Goal: Task Accomplishment & Management: Manage account settings

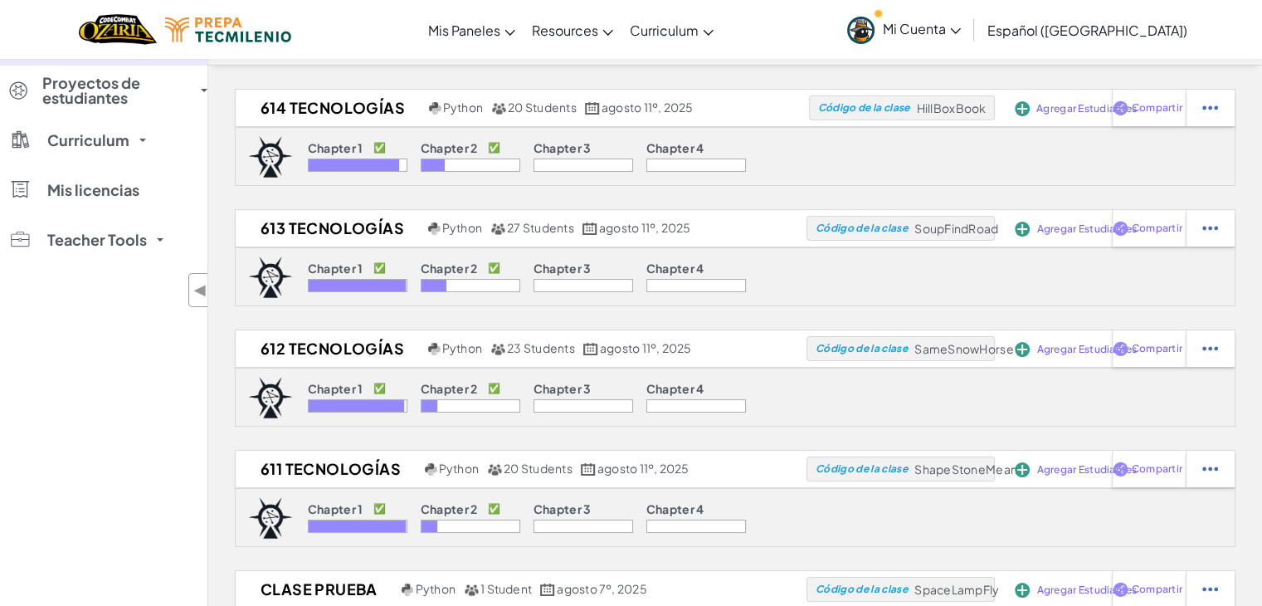
scroll to position [43, 0]
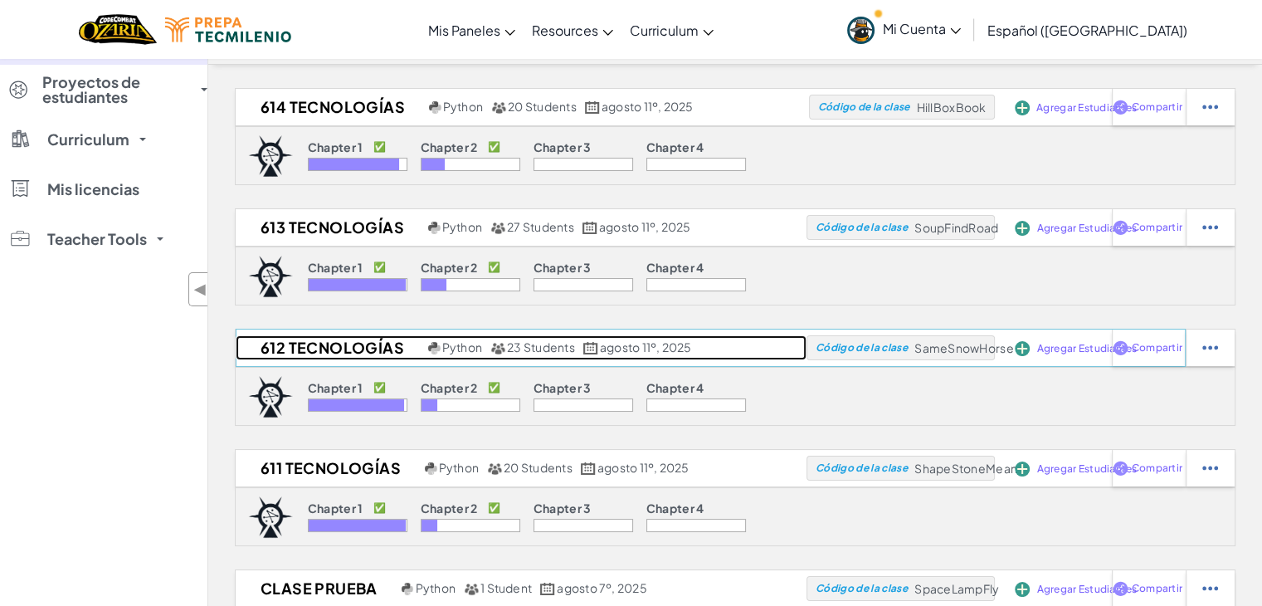
click at [348, 348] on h2 "612 Tecnologías" at bounding box center [330, 347] width 188 height 25
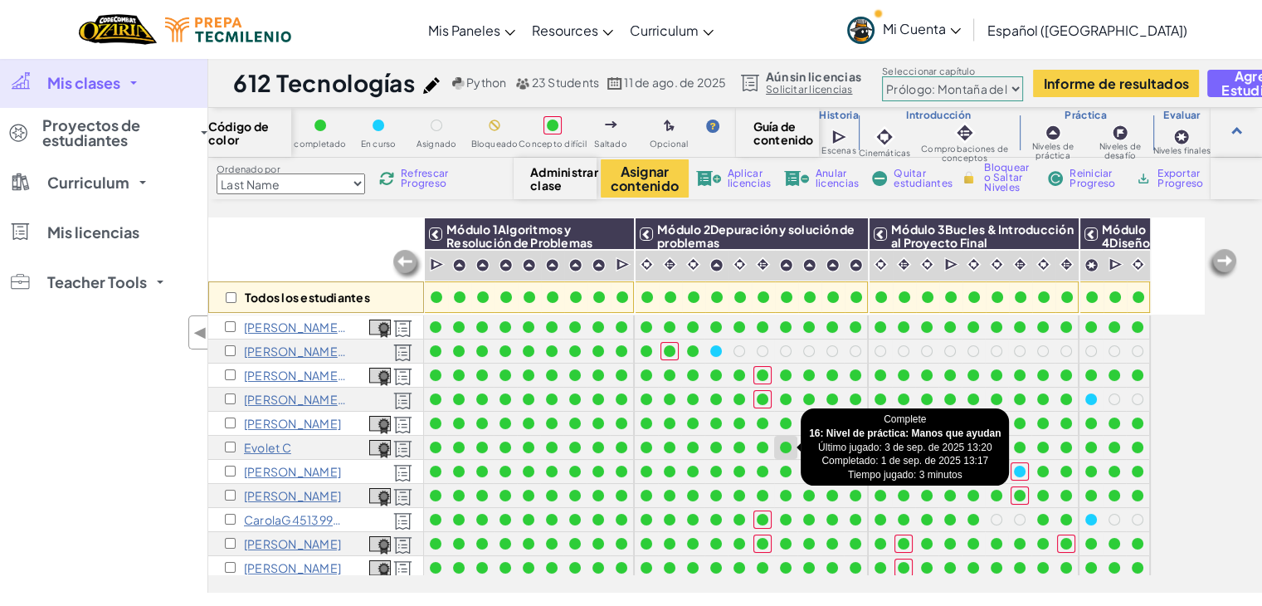
click at [786, 455] on div at bounding box center [785, 447] width 23 height 23
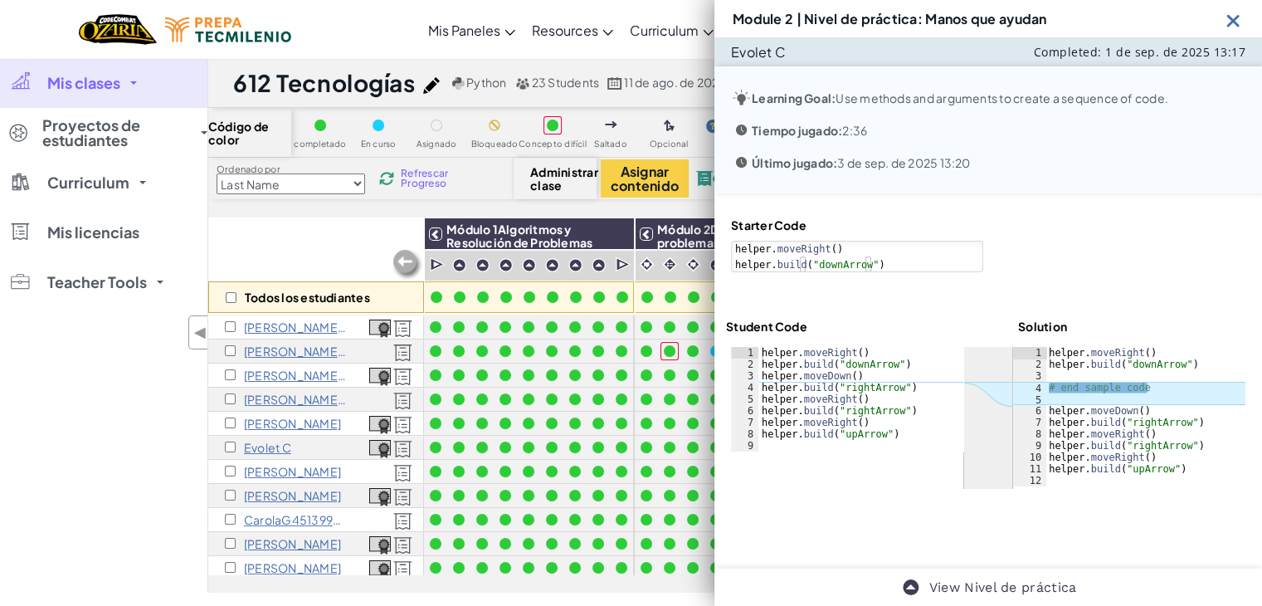
click at [353, 238] on div "Todos los estudiantes" at bounding box center [316, 265] width 216 height 96
drag, startPoint x: 353, startPoint y: 238, endPoint x: 1184, endPoint y: 93, distance: 843.0
click at [1184, 93] on div "Module 2 | Nivel de práctica: Manos que ayudan Evolet C Completed: 1 de sep. de…" at bounding box center [631, 325] width 1262 height 534
click at [1223, 11] on img at bounding box center [1233, 20] width 21 height 21
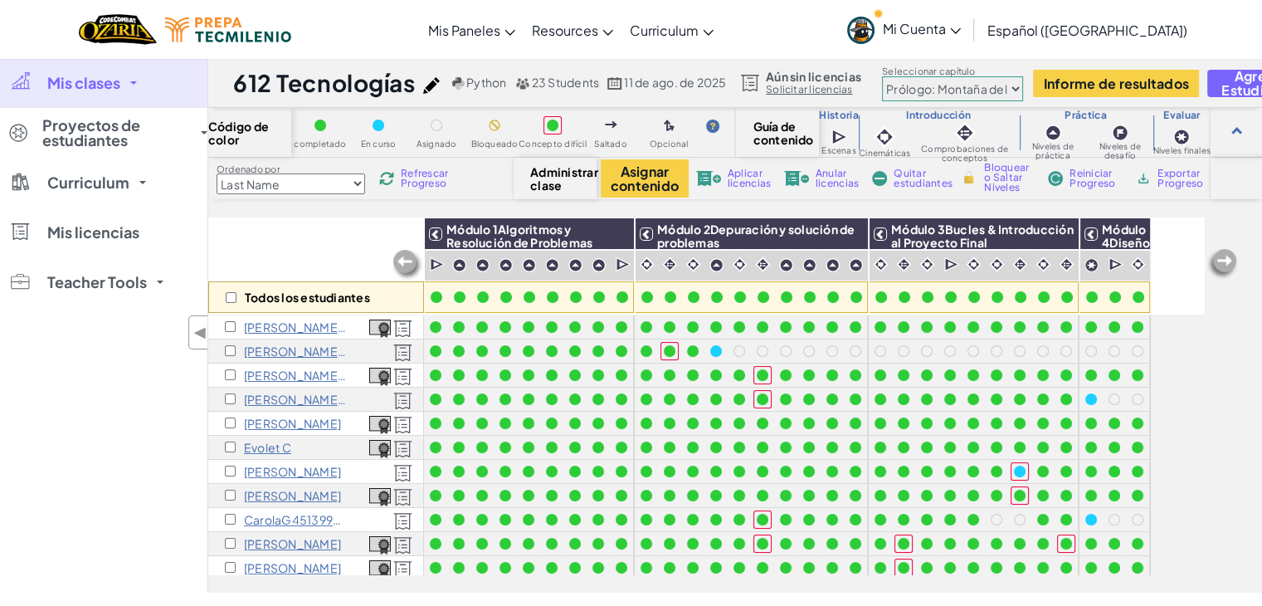
click at [358, 241] on div "Todos los estudiantes" at bounding box center [316, 265] width 216 height 96
click at [976, 90] on select "Prólogo: Montaña del cielo Capítulo 2: Los Bailarines de la Luna Capítulo 3: La…" at bounding box center [952, 88] width 141 height 25
select select "5d8a57abe8919b28d5113af1"
click at [887, 76] on select "Prólogo: Montaña del cielo Capítulo 2: Los Bailarines de la Luna Capítulo 3: La…" at bounding box center [952, 88] width 141 height 25
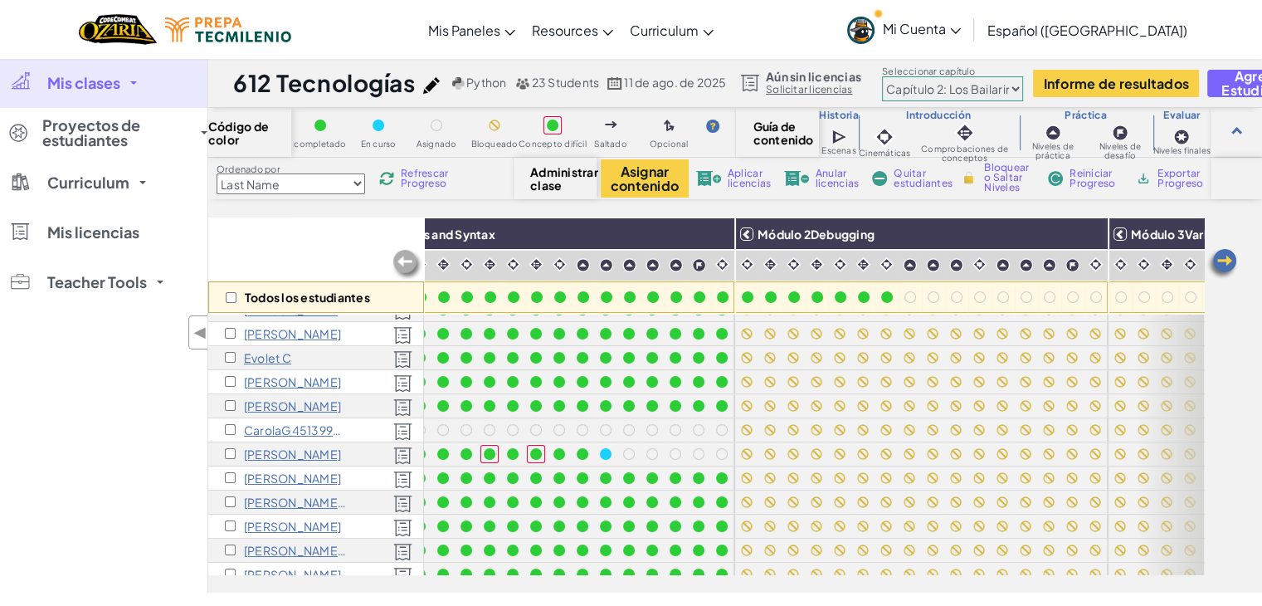
scroll to position [90, 148]
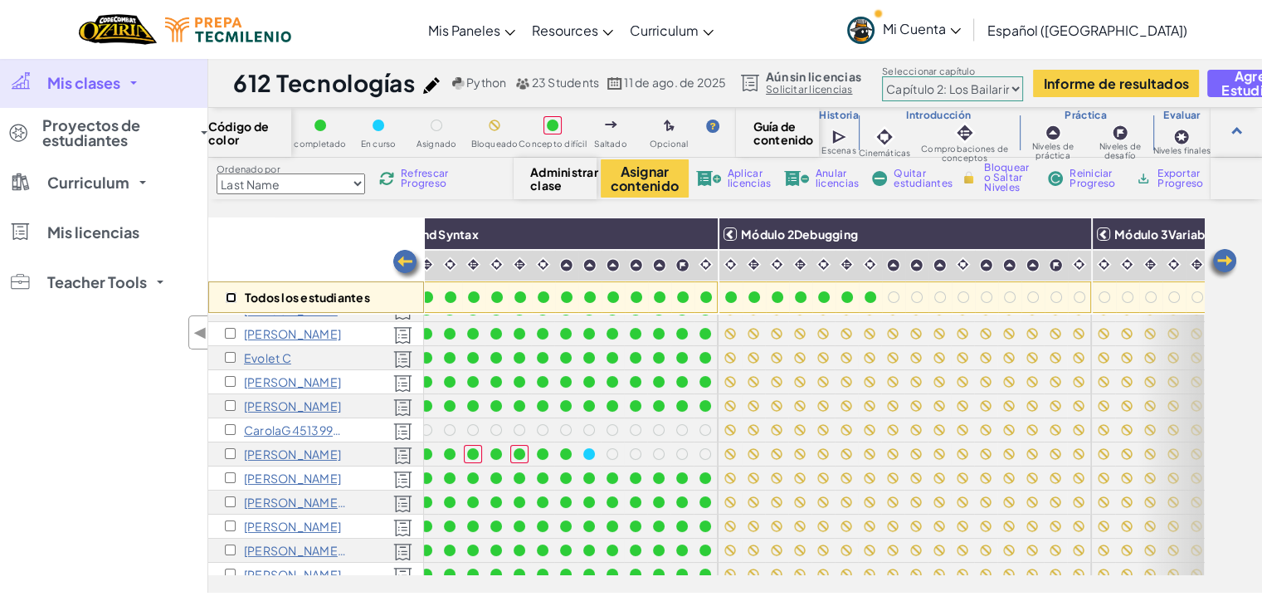
click at [226, 292] on input "checkbox" at bounding box center [231, 297] width 11 height 11
checkbox input "true"
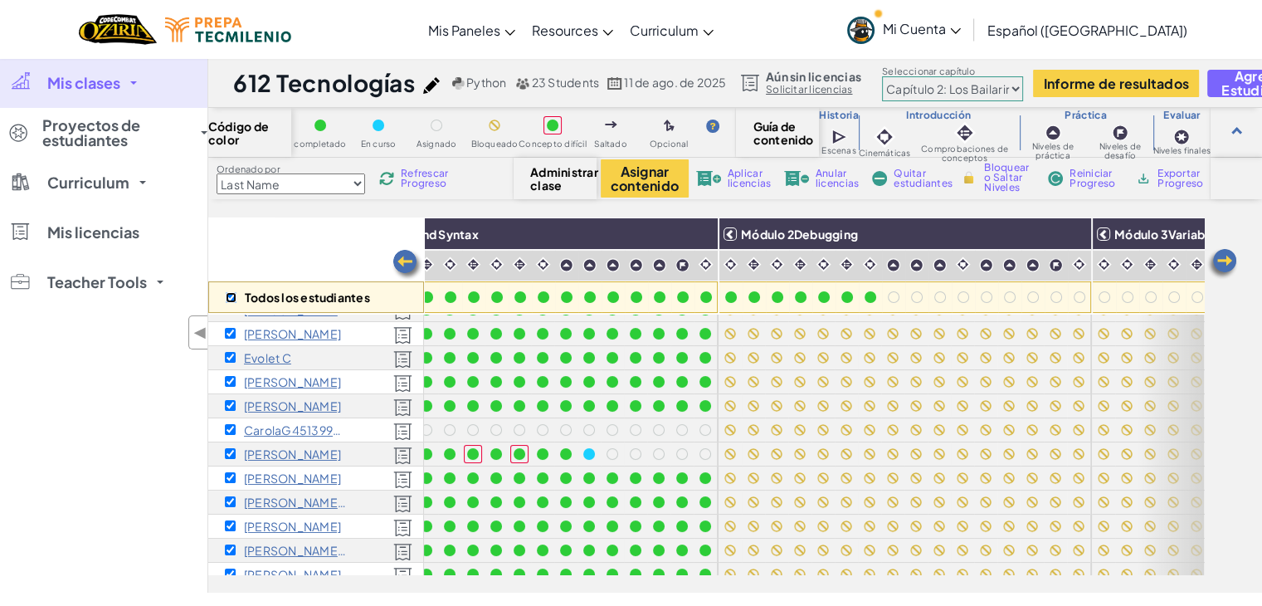
checkbox input "true"
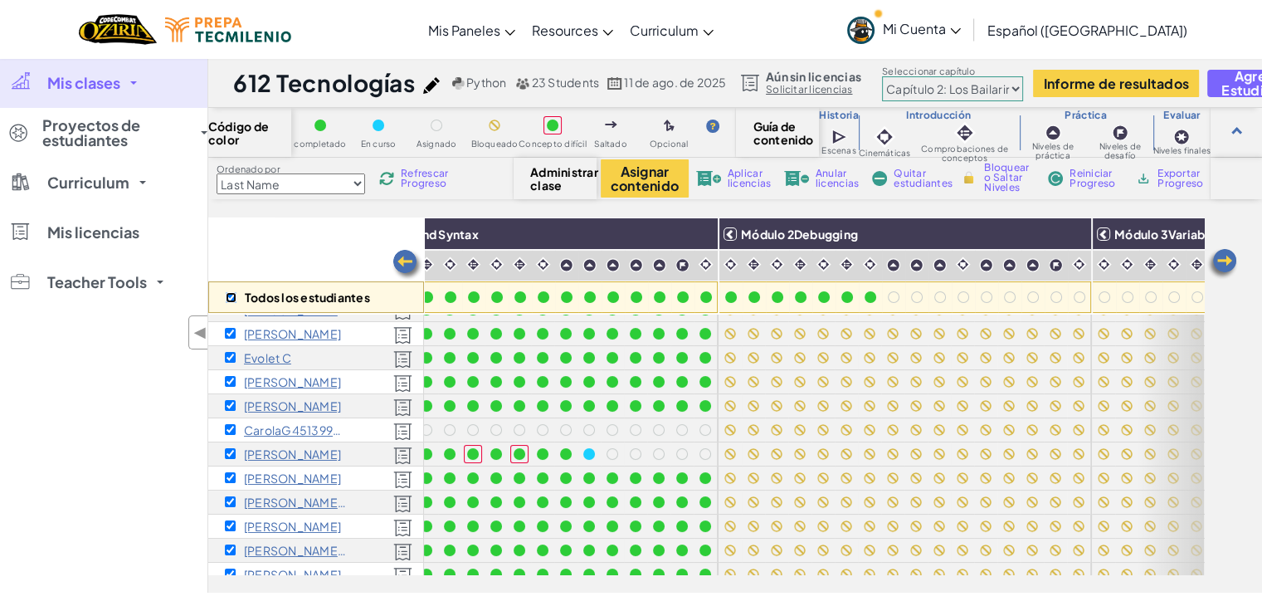
checkbox input "true"
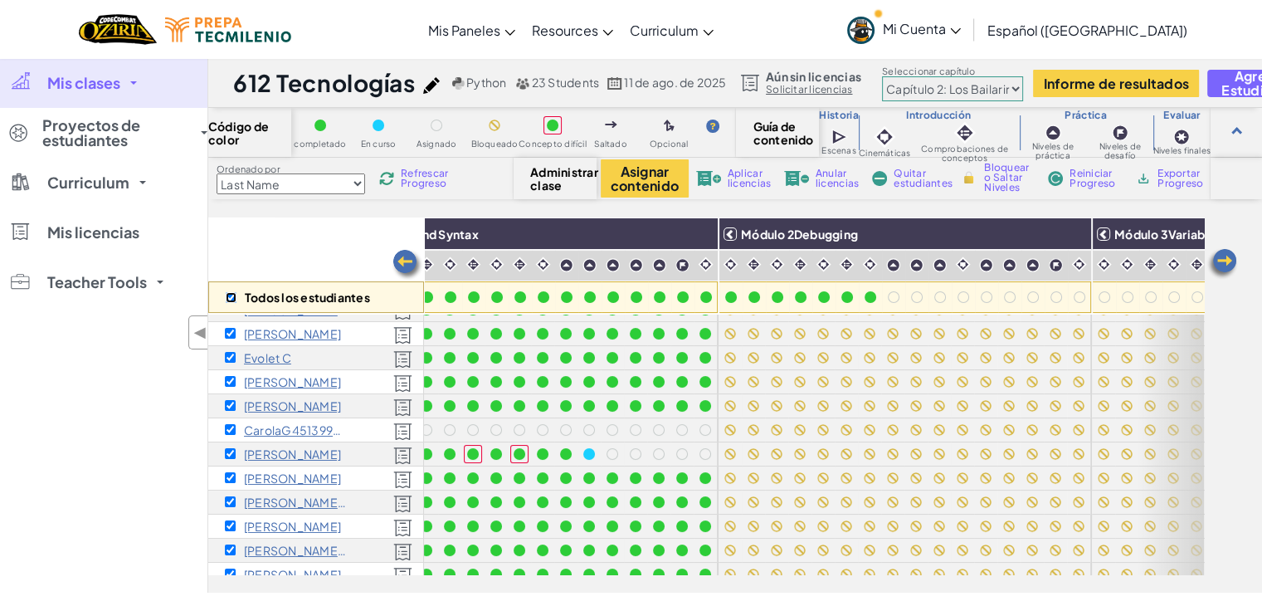
checkbox input "true"
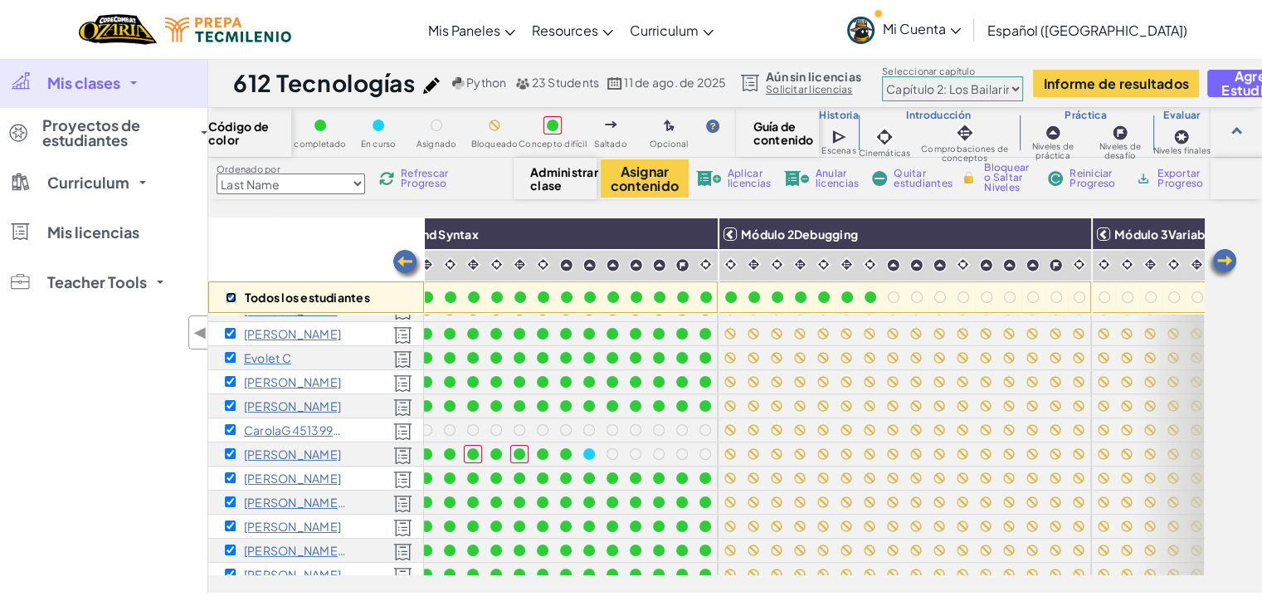
checkbox input "true"
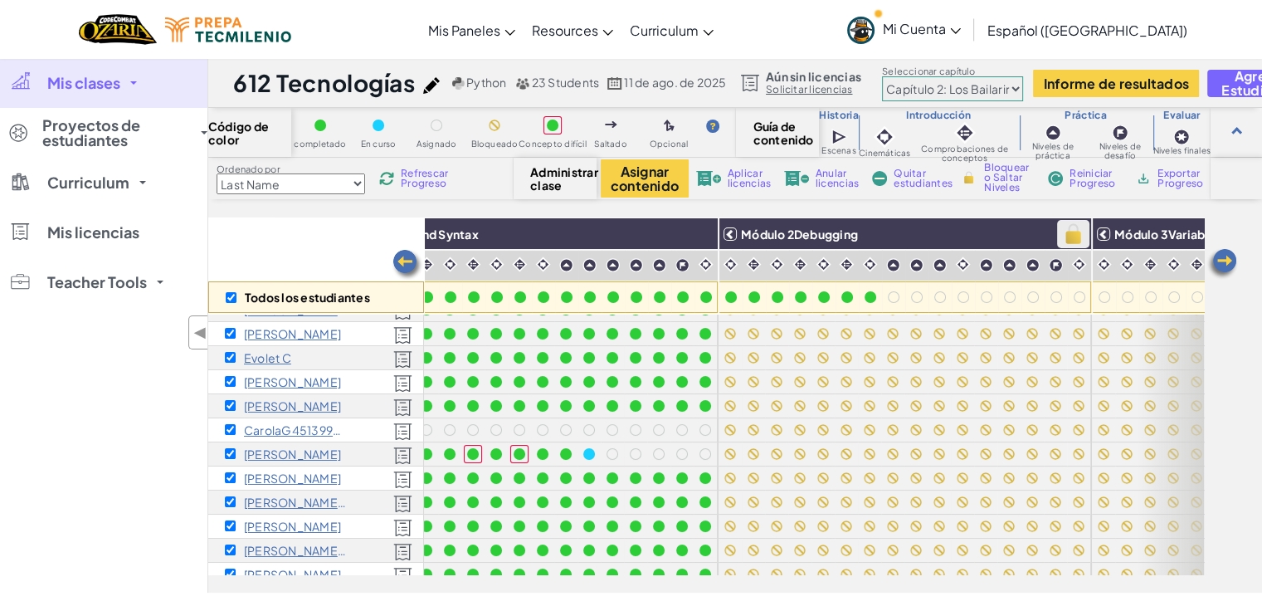
click at [1078, 234] on img at bounding box center [1073, 233] width 29 height 25
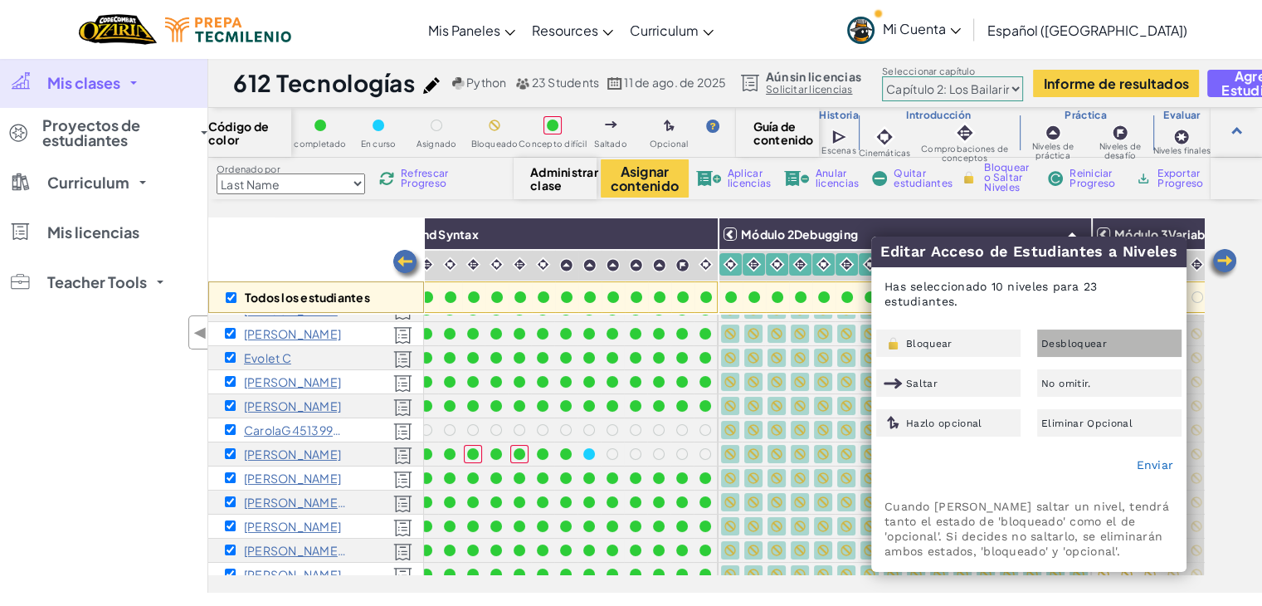
click at [1086, 338] on span "Desbloquear" at bounding box center [1074, 343] width 66 height 10
click at [1151, 458] on link "Enviar" at bounding box center [1154, 464] width 37 height 13
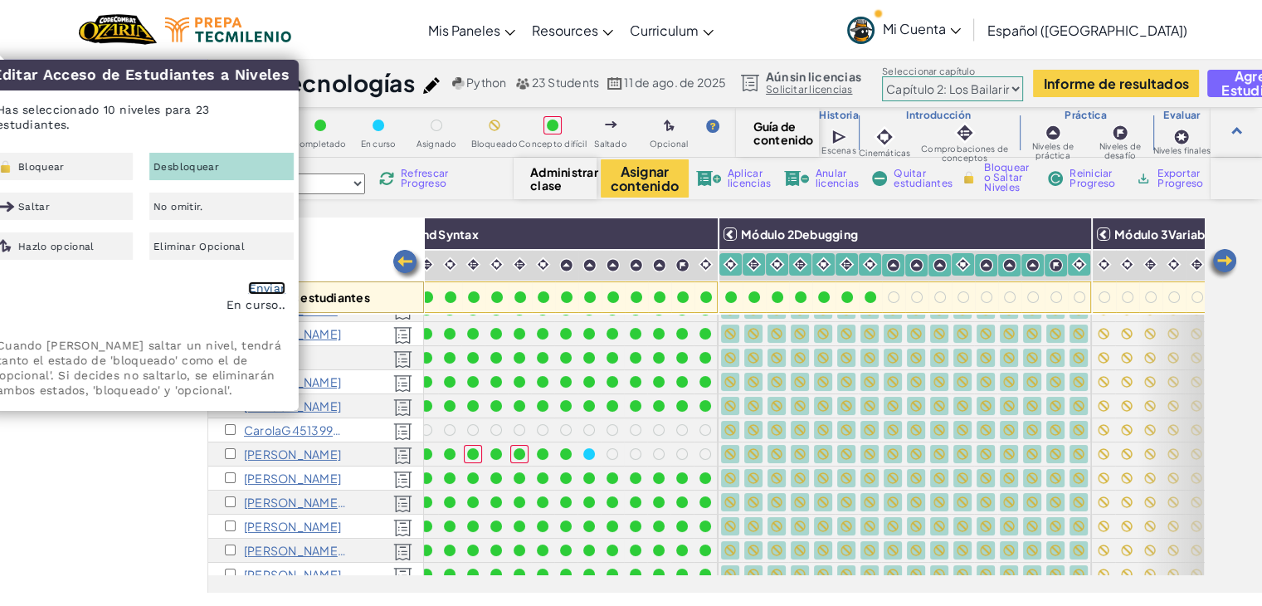
checkbox input "false"
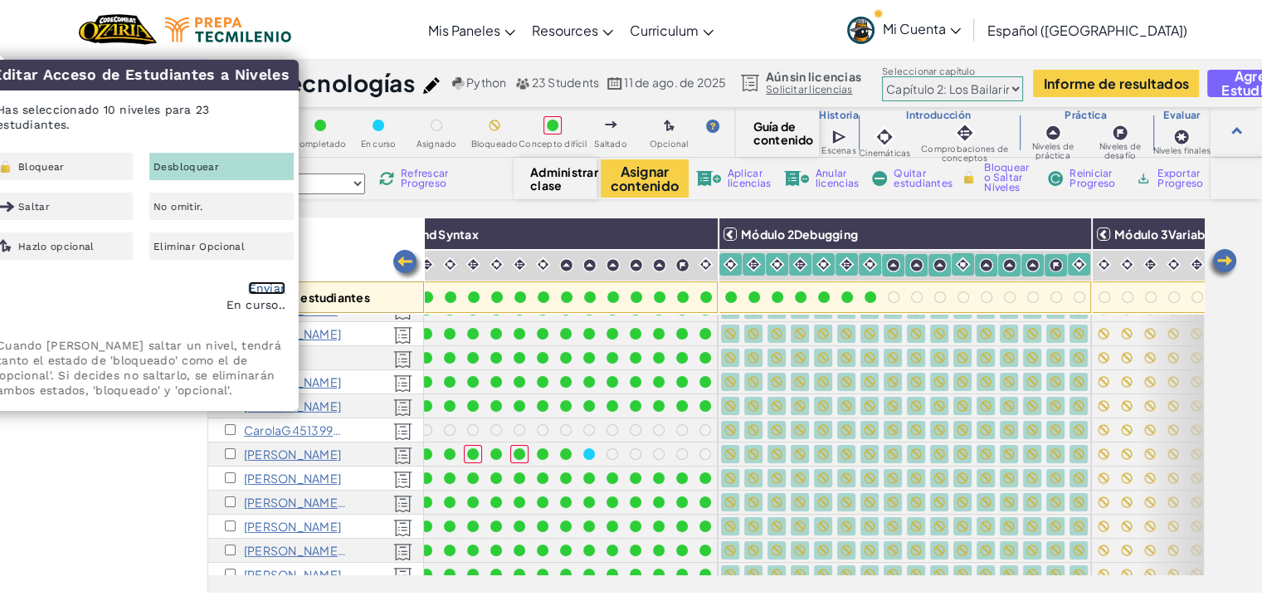
checkbox input "false"
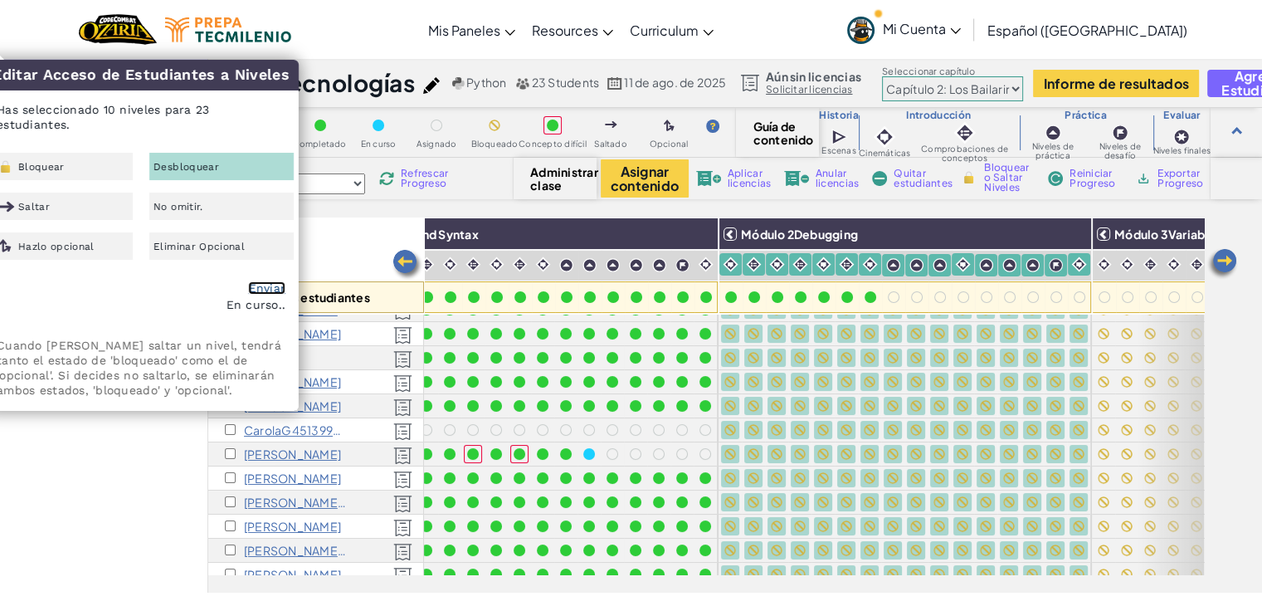
checkbox input "false"
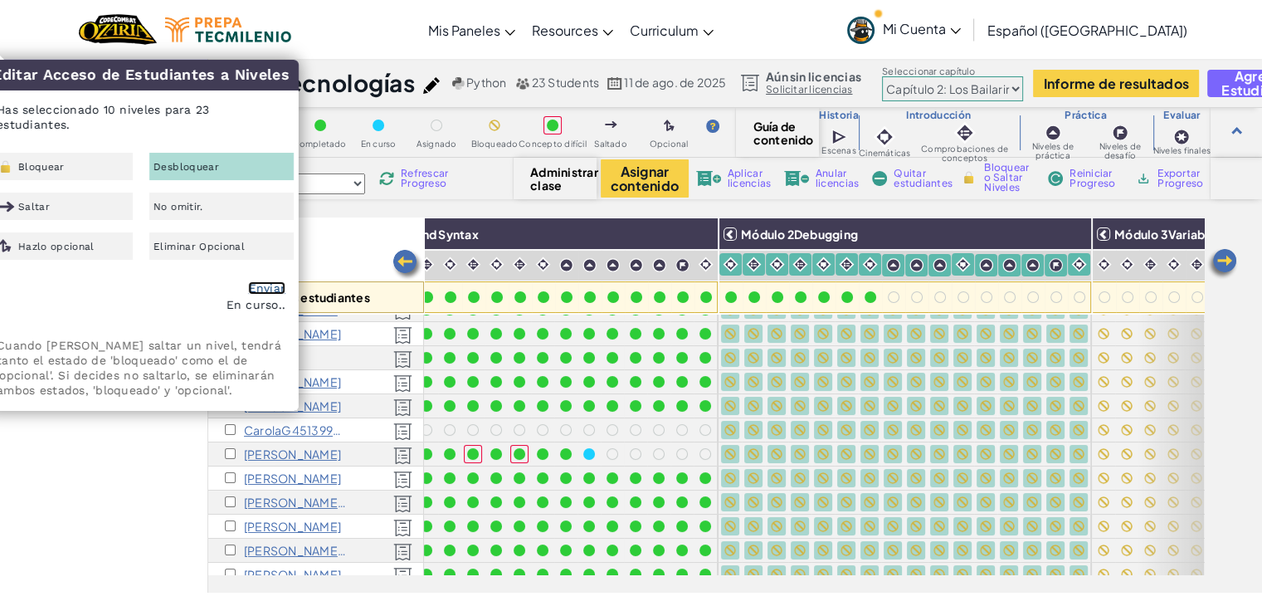
checkbox input "false"
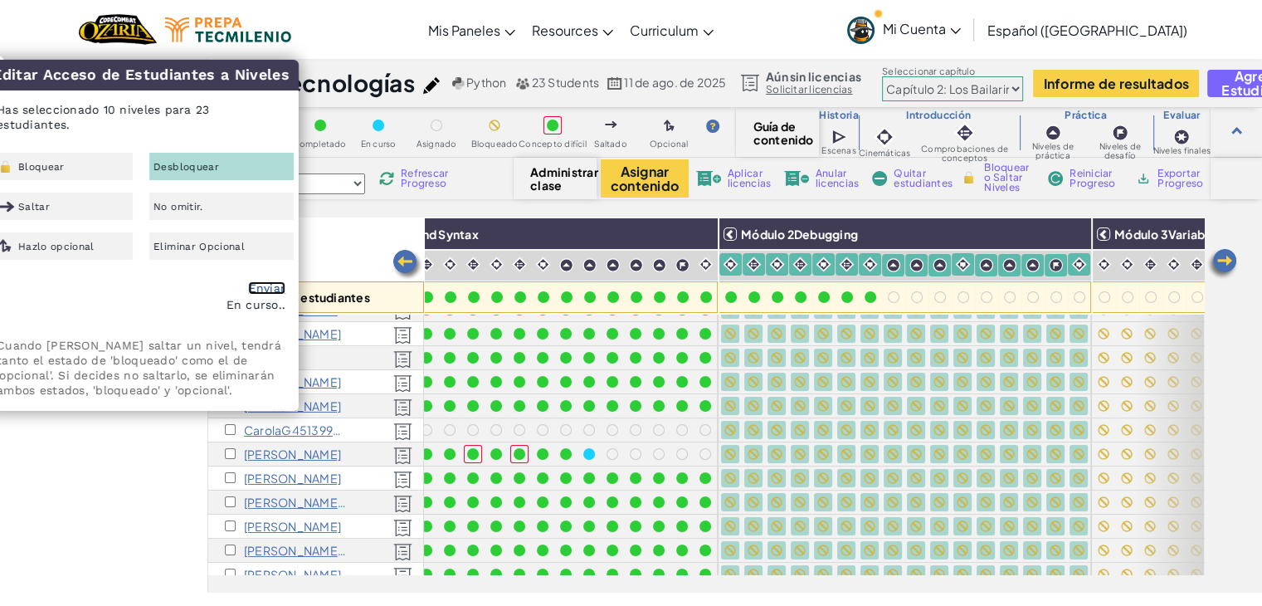
checkbox input "false"
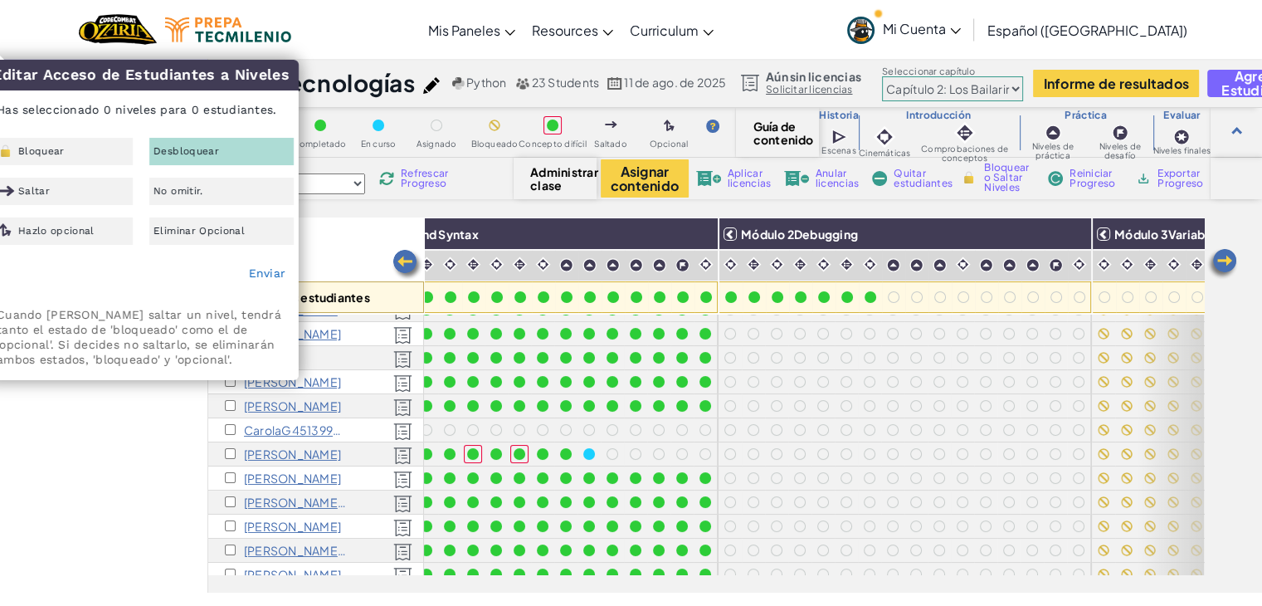
click at [163, 439] on div "Mis clases Todas las clases 614 Tecnologías 613 Tecnologías 612 Tecnologías 611…" at bounding box center [103, 325] width 207 height 534
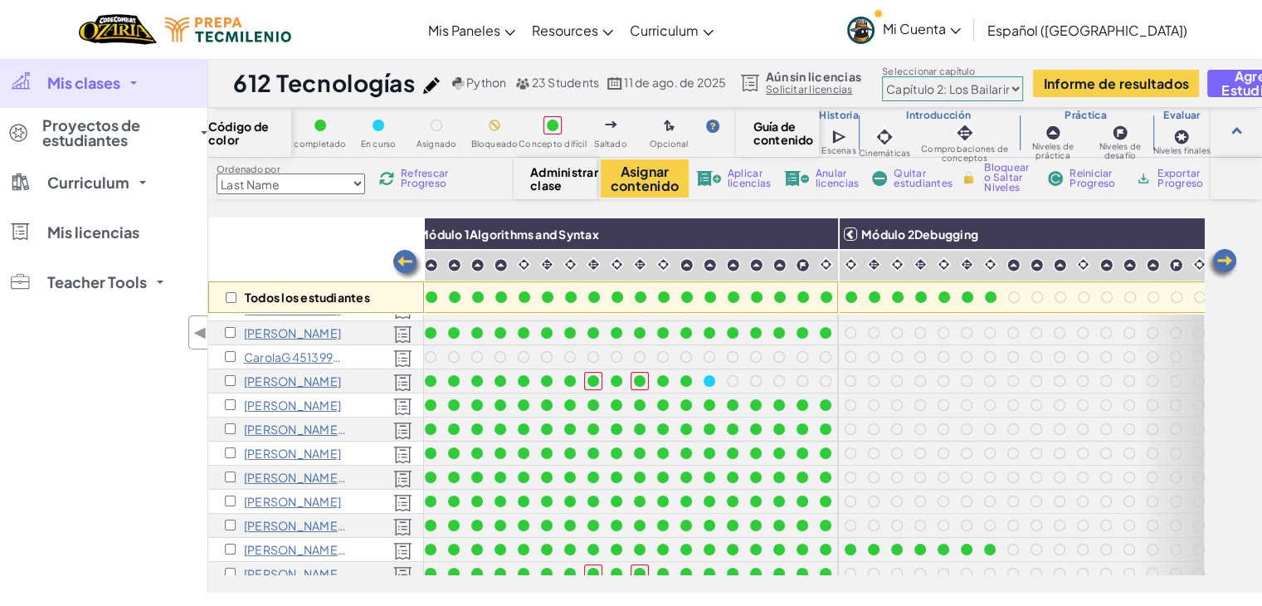
scroll to position [163, 0]
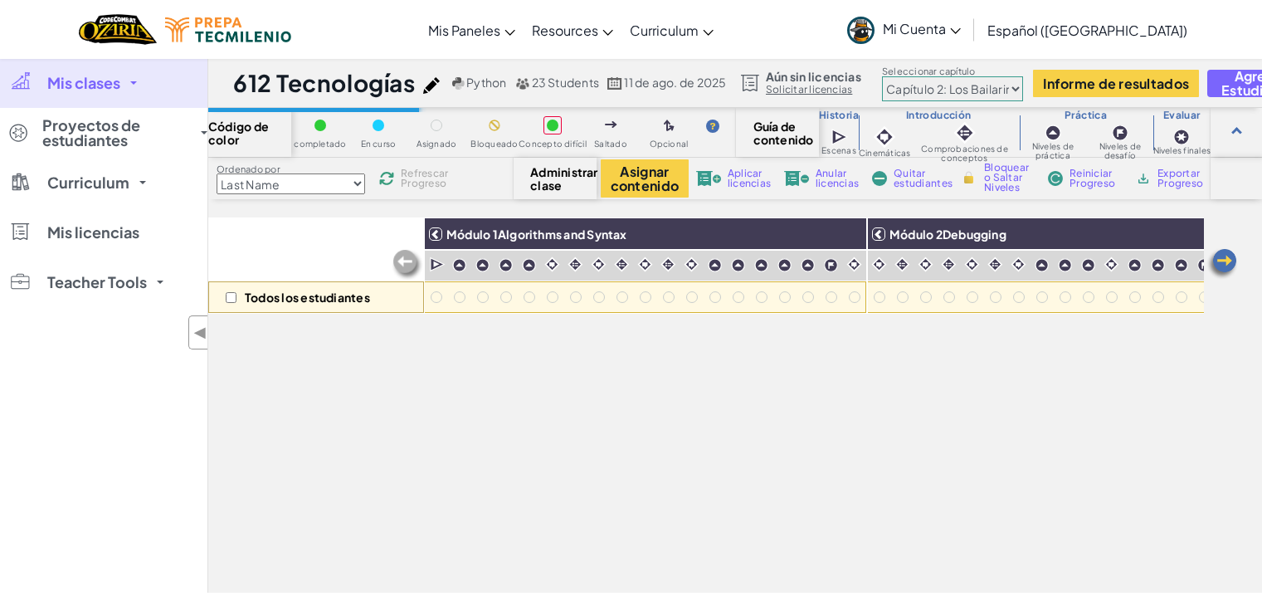
select select "5d8a57abe8919b28d5113af1"
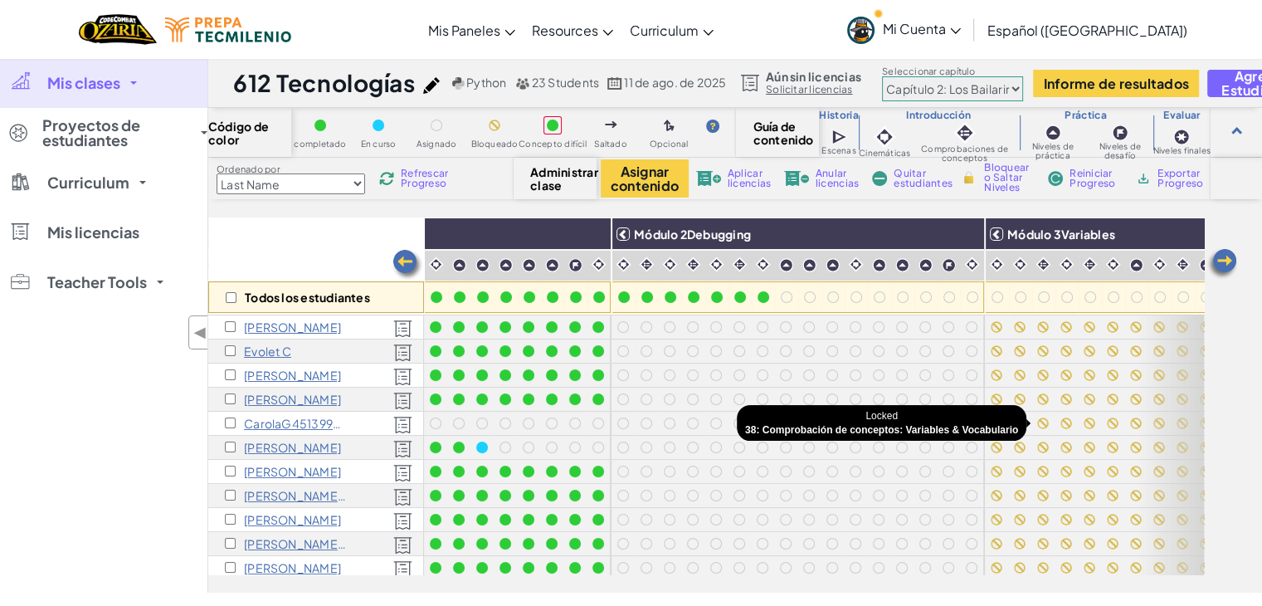
scroll to position [0, 256]
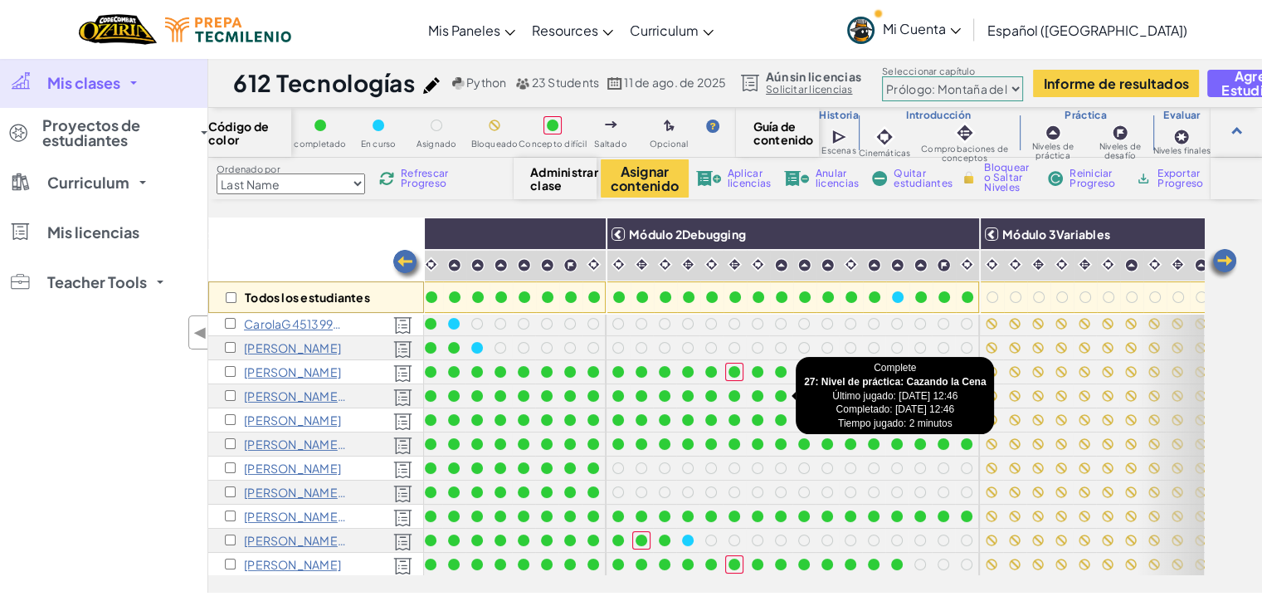
scroll to position [306, 260]
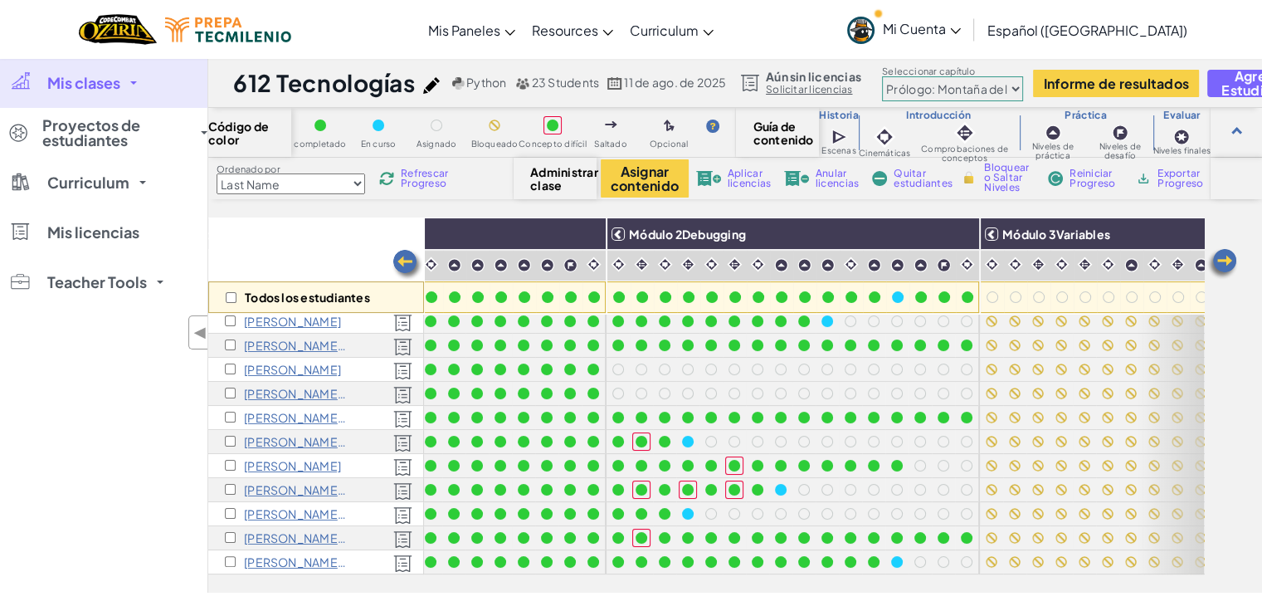
click at [969, 37] on link "Mi Cuenta" at bounding box center [904, 29] width 130 height 52
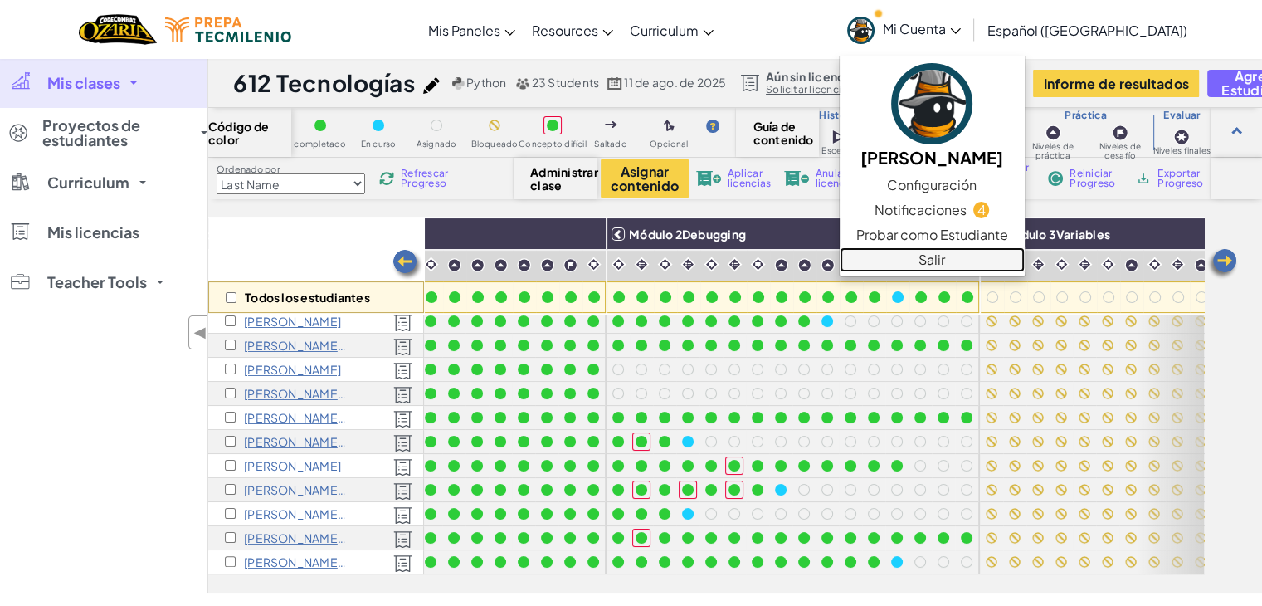
click at [926, 263] on link "Salir" at bounding box center [932, 259] width 185 height 25
